Goal: Navigation & Orientation: Find specific page/section

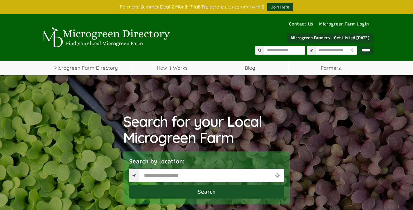
select select "Language Translate Widget"
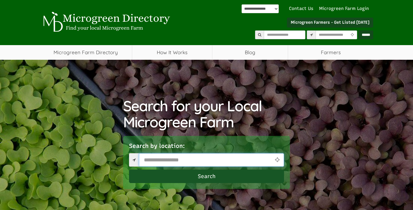
click at [180, 160] on input "text" at bounding box center [211, 159] width 145 height 13
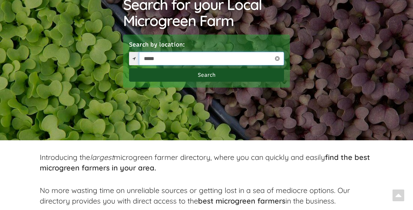
scroll to position [100, 0]
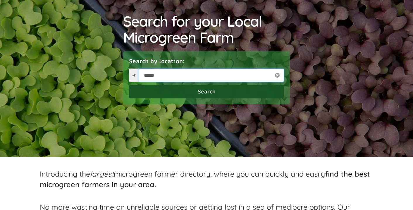
type input "*****"
click at [211, 94] on button "Search" at bounding box center [206, 91] width 155 height 13
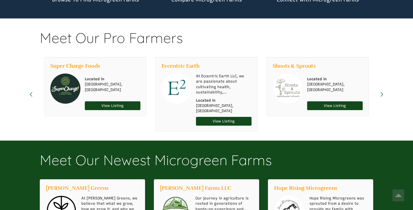
scroll to position [458, 0]
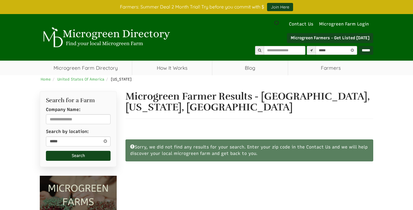
scroll to position [287, 0]
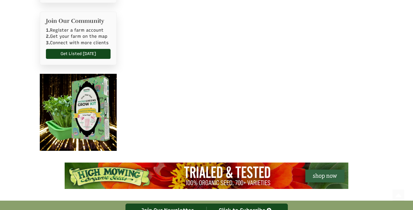
select select "Language Translate Widget"
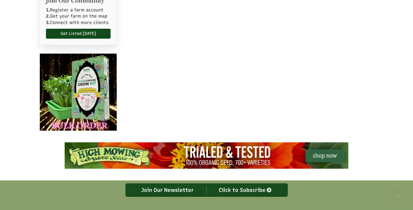
scroll to position [307, 0]
